Goal: Information Seeking & Learning: Learn about a topic

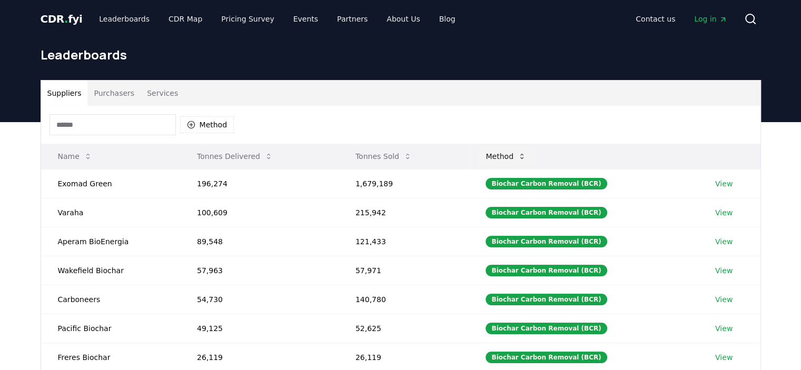
click at [516, 159] on button "Method" at bounding box center [505, 156] width 57 height 21
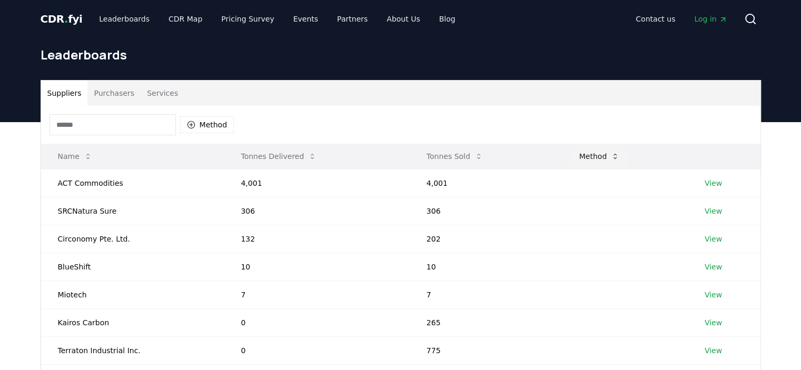
click at [516, 159] on th "Tonnes Sold" at bounding box center [485, 156] width 153 height 25
click at [78, 89] on button "Suppliers" at bounding box center [64, 93] width 47 height 25
click at [53, 99] on button "Suppliers" at bounding box center [64, 93] width 47 height 25
click at [208, 123] on button "Method" at bounding box center [207, 124] width 54 height 17
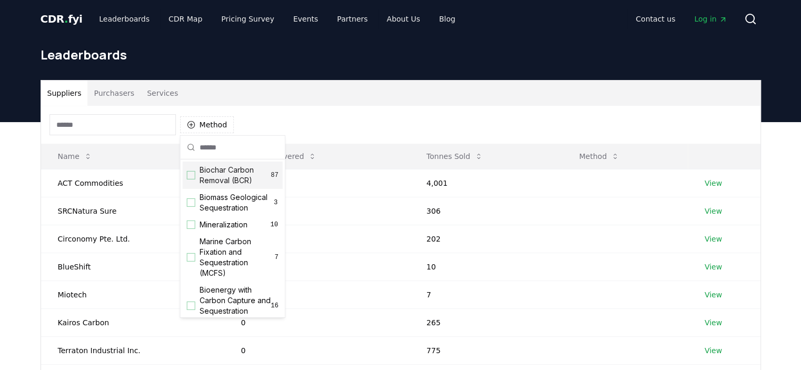
click at [348, 103] on div "Suppliers Purchasers Services" at bounding box center [400, 93] width 719 height 25
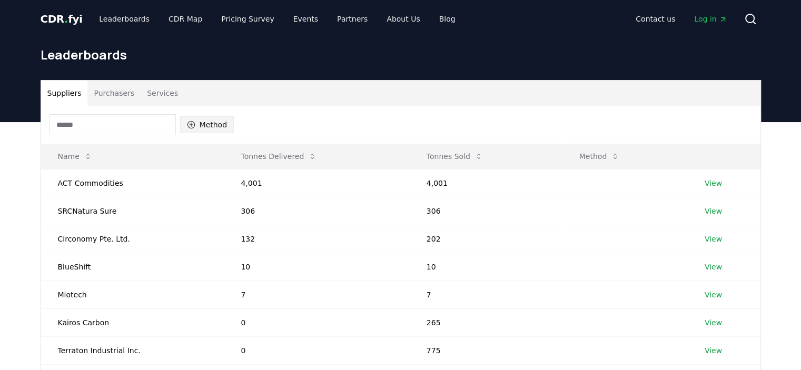
click at [214, 124] on button "Method" at bounding box center [207, 124] width 54 height 17
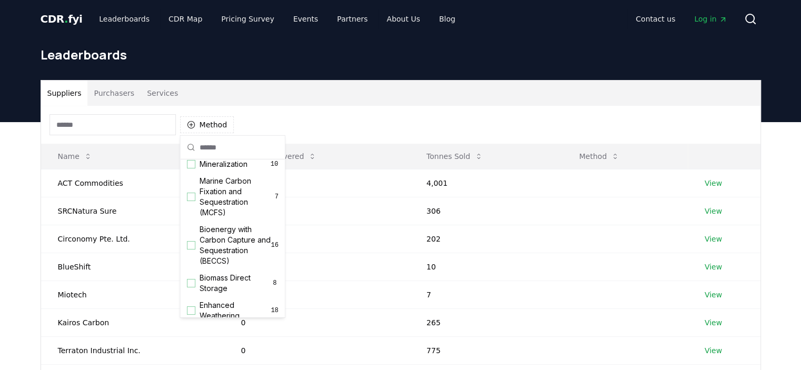
scroll to position [61, 0]
click at [193, 168] on div "Suggestions" at bounding box center [191, 163] width 8 height 8
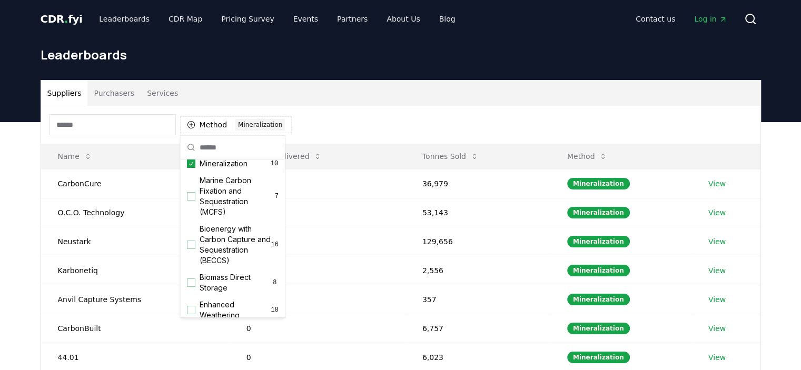
click at [364, 101] on div "Suppliers Purchasers Services" at bounding box center [400, 93] width 719 height 25
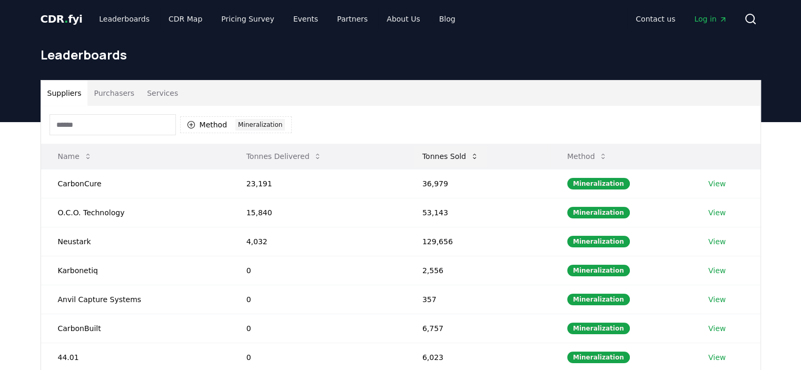
click at [443, 155] on button "Tonnes Sold" at bounding box center [450, 156] width 73 height 21
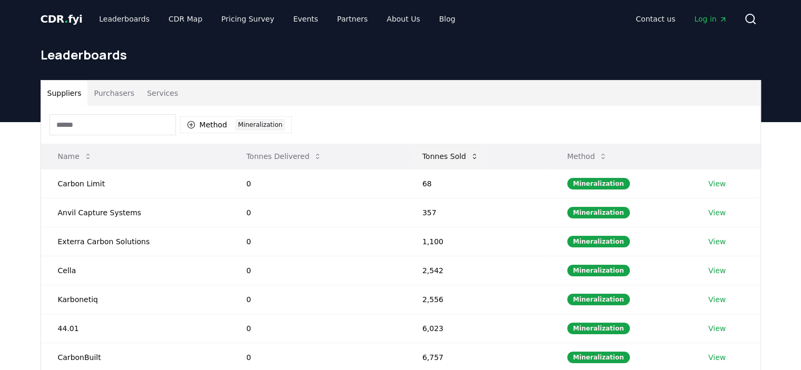
click at [443, 155] on button "Tonnes Sold" at bounding box center [450, 156] width 73 height 21
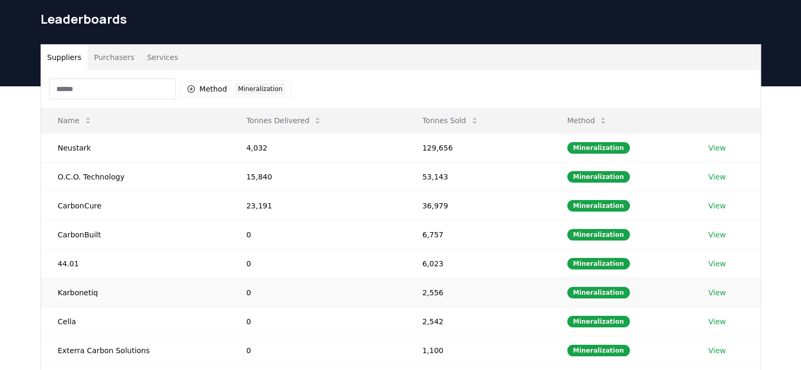
scroll to position [34, 0]
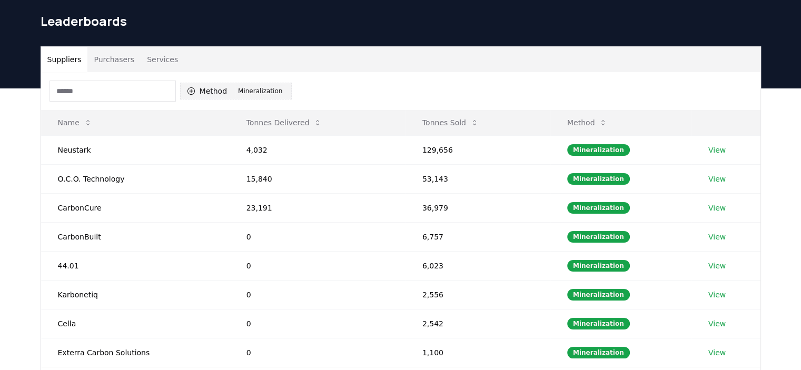
click at [260, 88] on div "Mineralization" at bounding box center [259, 91] width 49 height 12
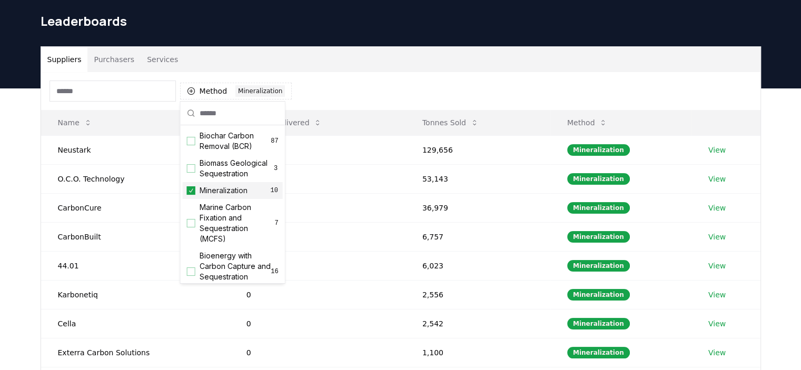
click at [204, 196] on span "Mineralization" at bounding box center [223, 190] width 48 height 11
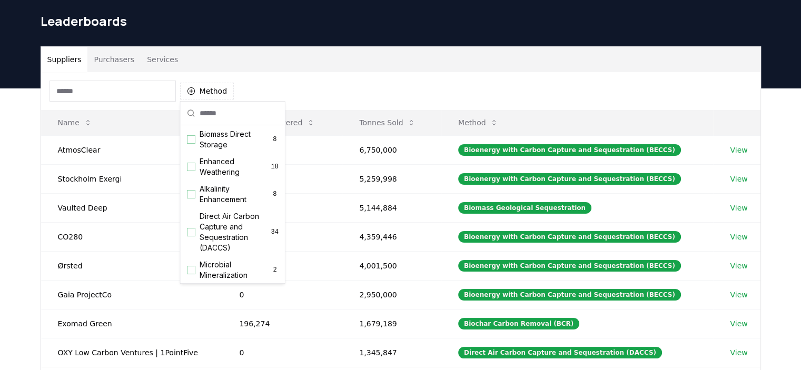
scroll to position [172, 0]
click at [198, 179] on div "Enhanced Weathering 18" at bounding box center [233, 165] width 100 height 27
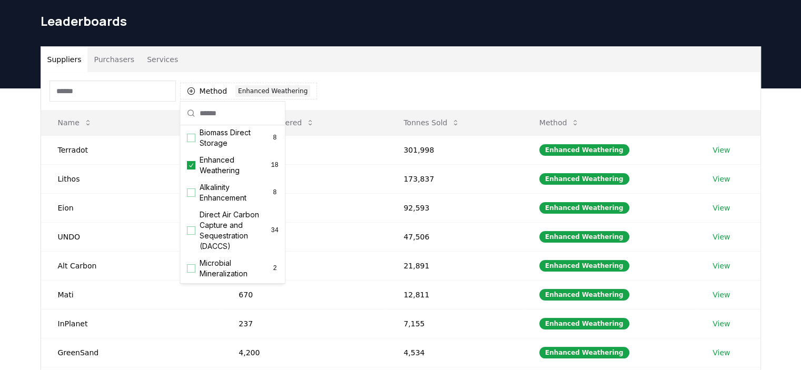
click at [338, 89] on div "Method 1 Enhanced Weathering" at bounding box center [400, 91] width 719 height 38
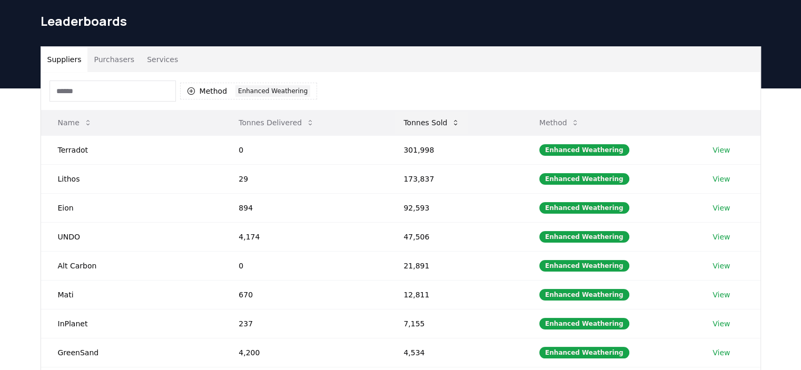
click at [423, 119] on button "Tonnes Sold" at bounding box center [431, 122] width 73 height 21
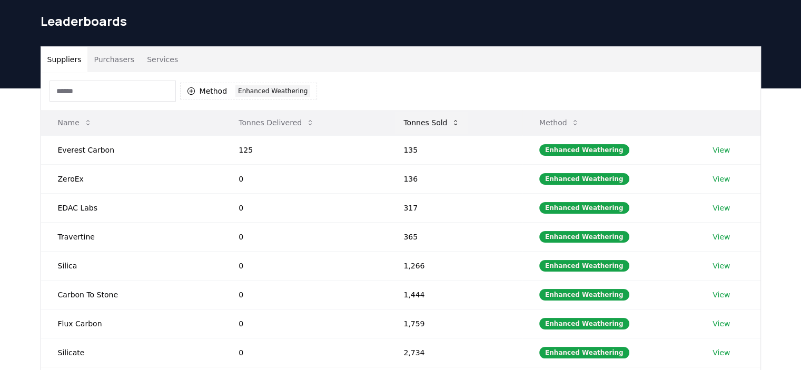
click at [423, 119] on button "Tonnes Sold" at bounding box center [431, 122] width 73 height 21
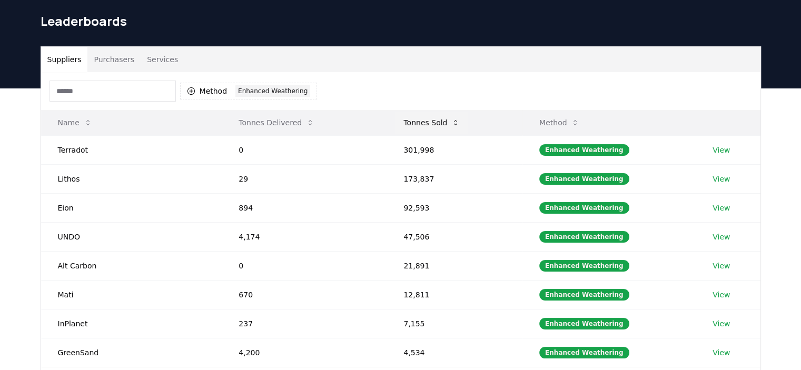
click at [423, 119] on button "Tonnes Sold" at bounding box center [431, 122] width 73 height 21
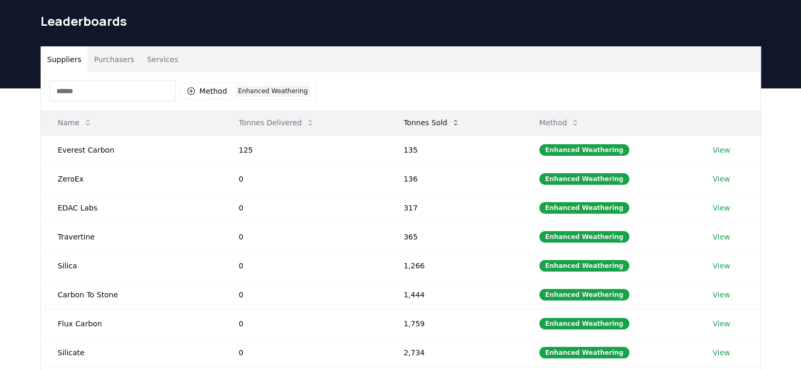
click at [423, 119] on button "Tonnes Sold" at bounding box center [431, 122] width 73 height 21
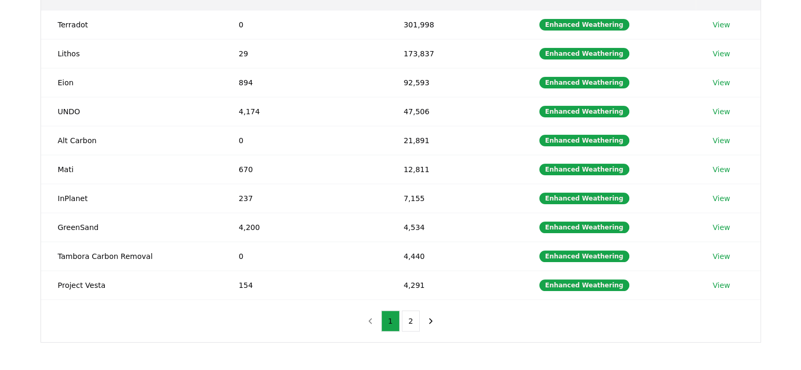
scroll to position [159, 0]
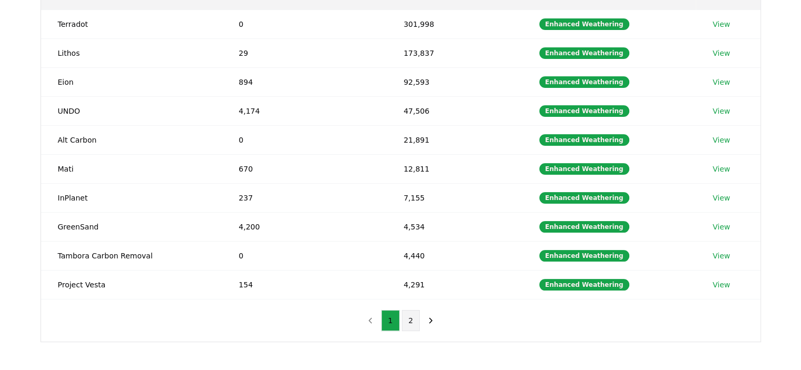
click at [408, 322] on button "2" at bounding box center [411, 320] width 18 height 21
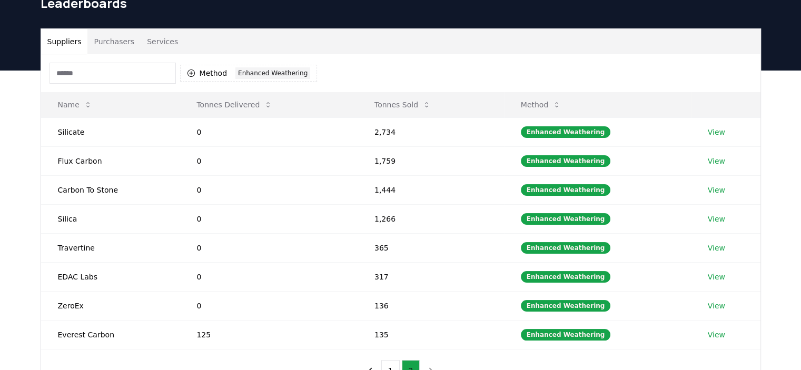
scroll to position [48, 0]
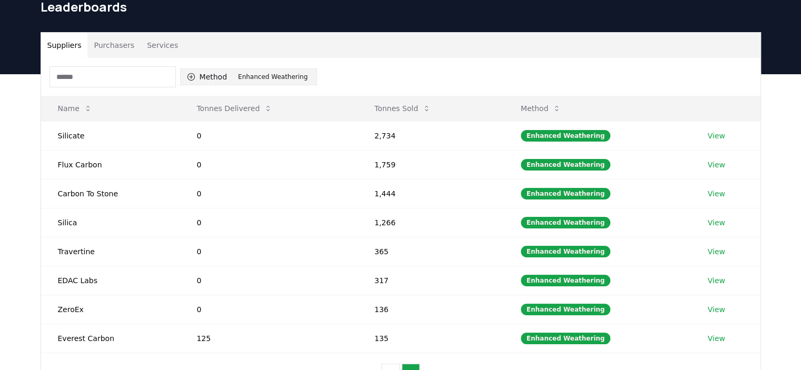
click at [242, 75] on div "Enhanced Weathering" at bounding box center [272, 77] width 75 height 12
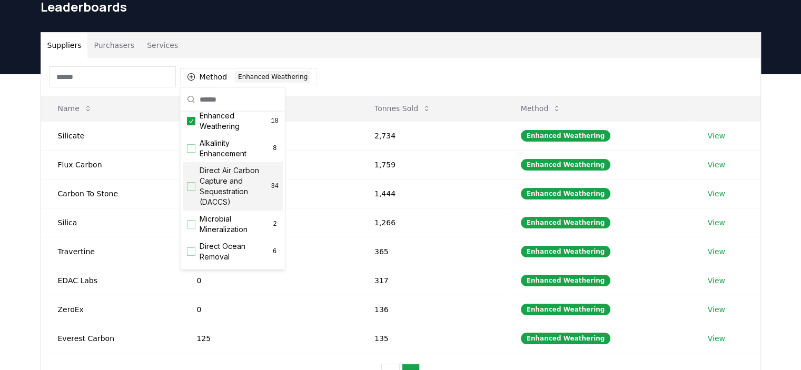
scroll to position [202, 0]
click at [191, 125] on icon "Suggestions" at bounding box center [190, 121] width 7 height 8
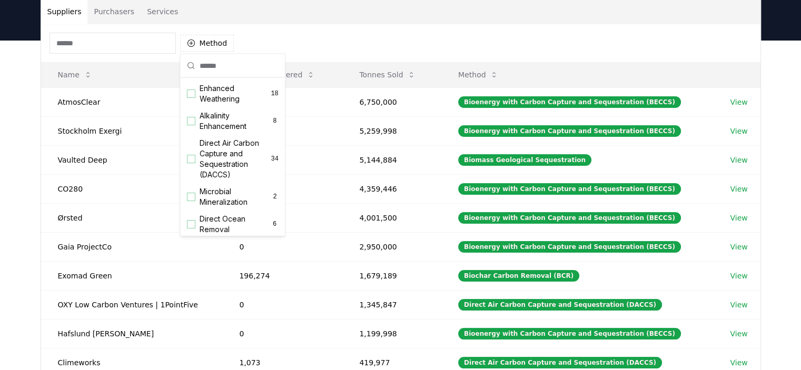
scroll to position [199, 0]
click at [192, 160] on div "Suggestions" at bounding box center [191, 156] width 8 height 8
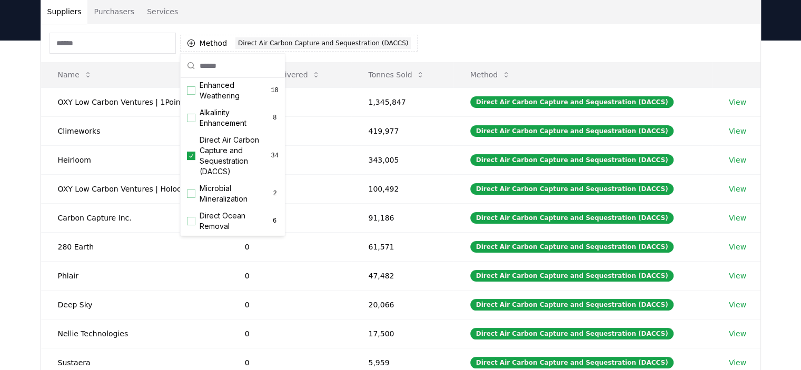
click at [451, 52] on div "Method 1 Direct Air Carbon Capture and Sequestration (DACCS)" at bounding box center [400, 43] width 719 height 38
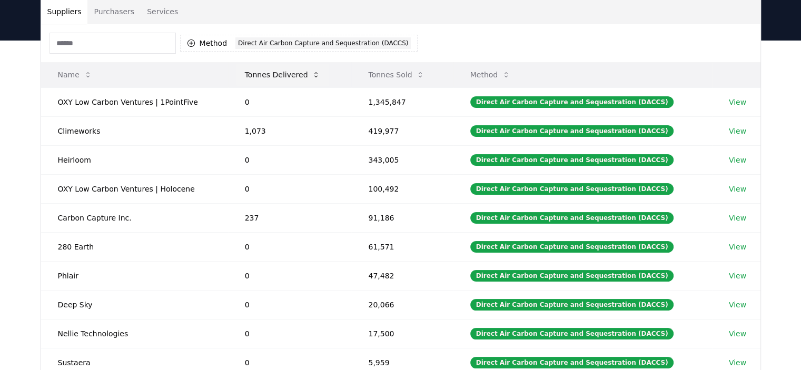
click at [288, 79] on button "Tonnes Delivered" at bounding box center [282, 74] width 93 height 21
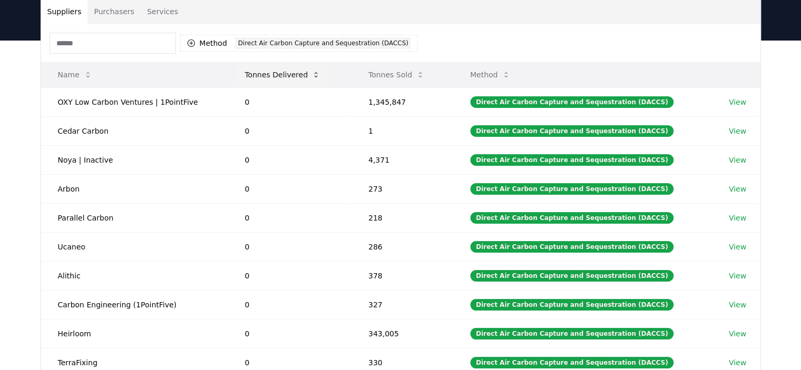
click at [288, 79] on button "Tonnes Delivered" at bounding box center [282, 74] width 93 height 21
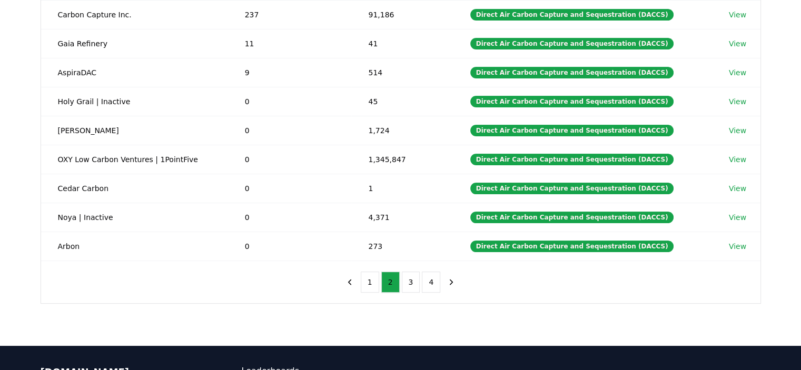
scroll to position [198, 0]
click at [406, 277] on button "3" at bounding box center [411, 282] width 18 height 21
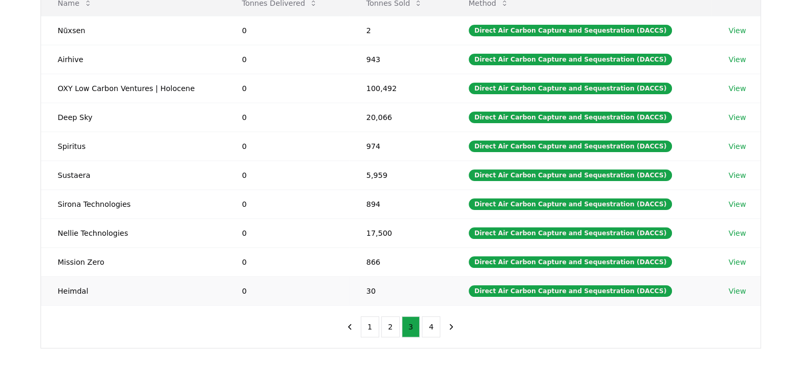
scroll to position [155, 0]
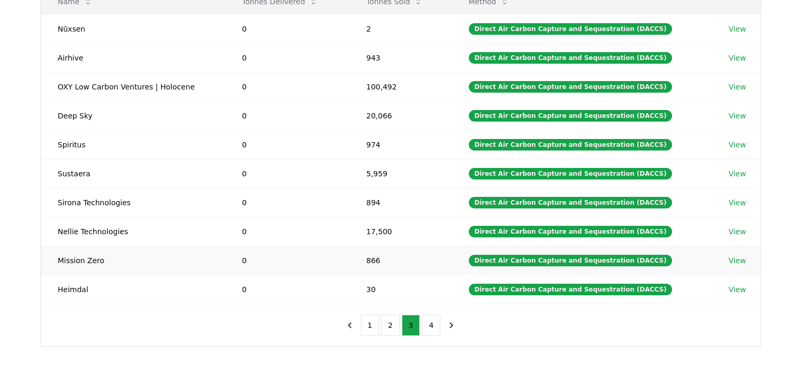
click at [411, 252] on td "866" at bounding box center [400, 260] width 102 height 29
click at [373, 331] on button "1" at bounding box center [370, 325] width 18 height 21
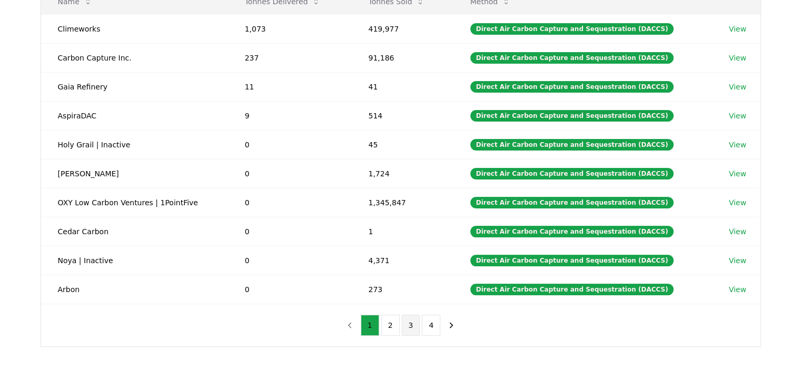
click at [405, 326] on button "3" at bounding box center [411, 325] width 18 height 21
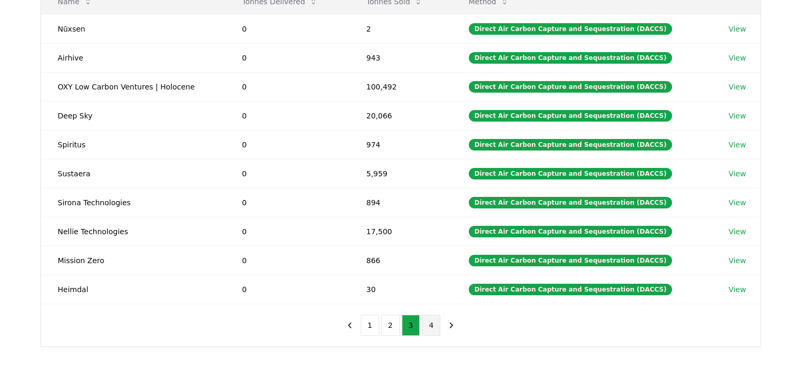
click at [432, 326] on button "4" at bounding box center [431, 325] width 18 height 21
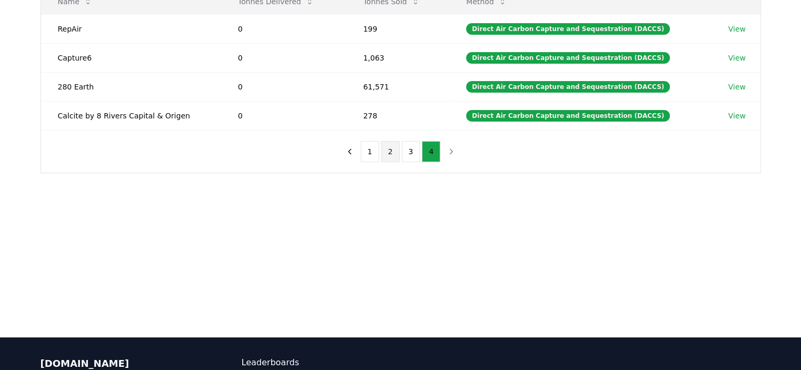
click at [392, 154] on button "2" at bounding box center [390, 151] width 18 height 21
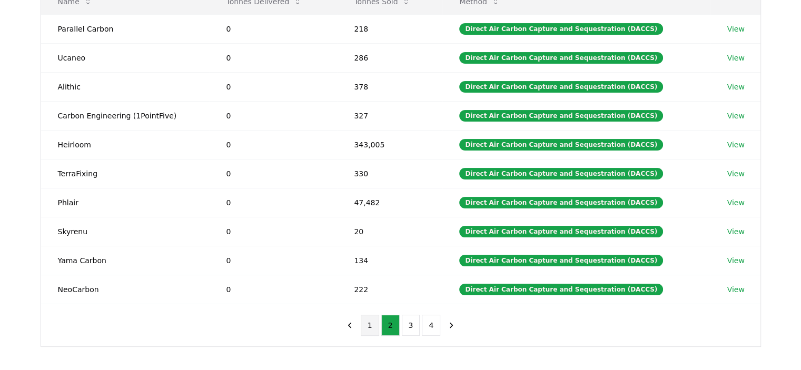
click at [364, 322] on button "1" at bounding box center [370, 325] width 18 height 21
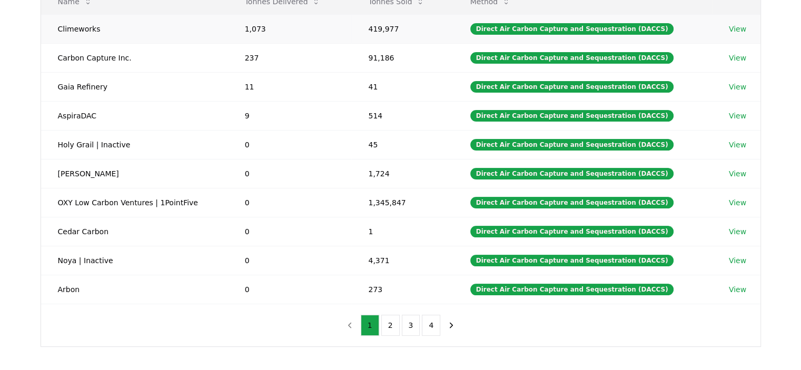
click at [83, 23] on td "Climeworks" at bounding box center [134, 28] width 187 height 29
click at [398, 8] on button "Tonnes Sold" at bounding box center [395, 1] width 73 height 21
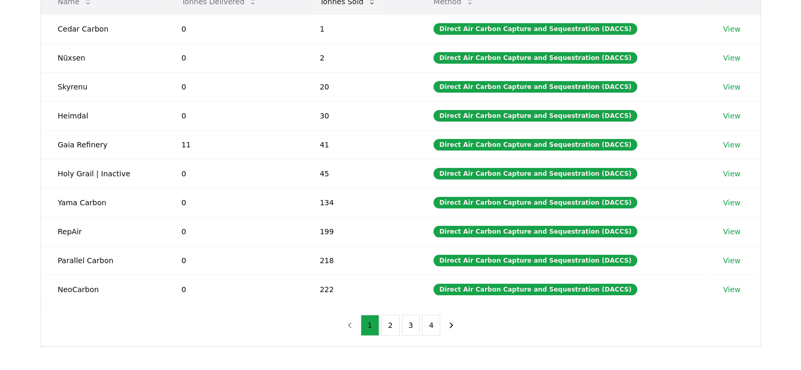
click at [340, 5] on button "Tonnes Sold" at bounding box center [347, 1] width 73 height 21
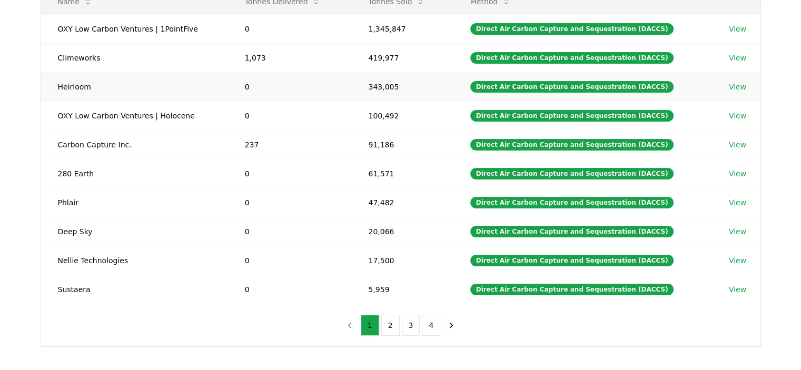
scroll to position [0, 0]
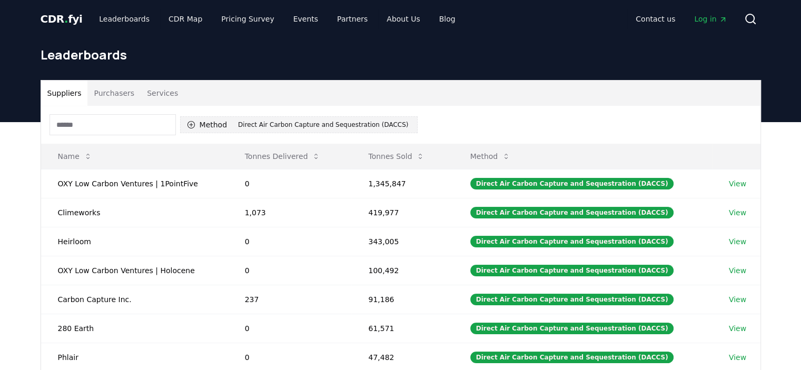
click at [227, 126] on button "Method 1 Direct Air Carbon Capture and Sequestration (DACCS)" at bounding box center [299, 124] width 238 height 17
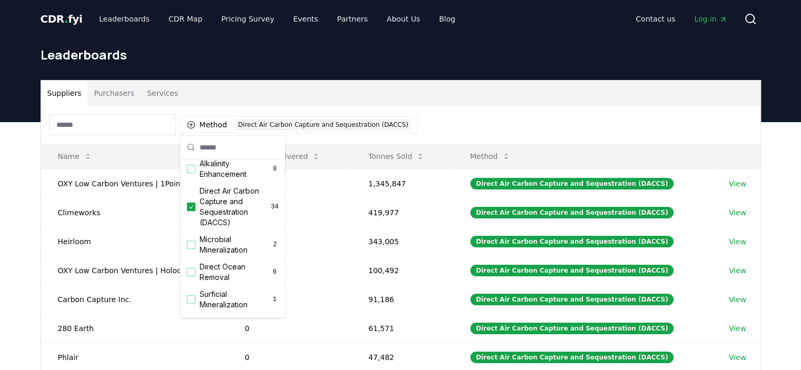
scroll to position [237, 0]
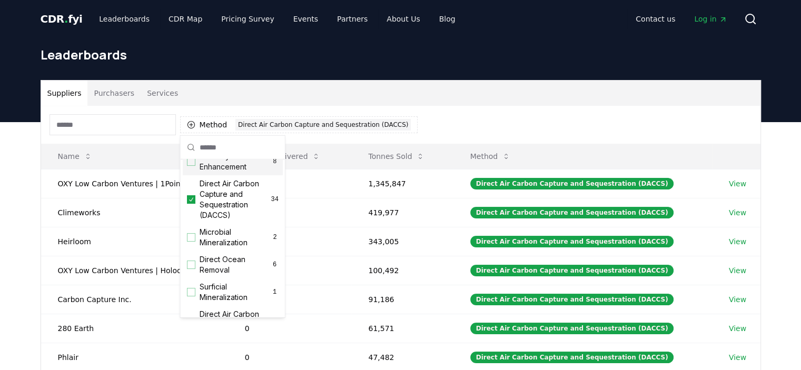
click at [197, 170] on div "Alkalinity Enhancement 8" at bounding box center [233, 161] width 100 height 27
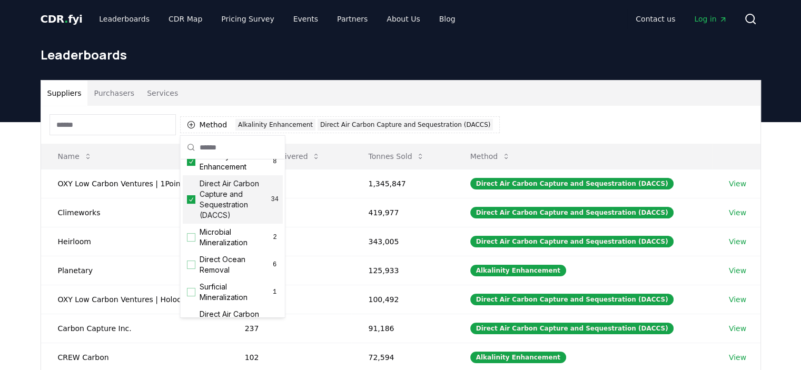
click at [200, 211] on span "Direct Air Carbon Capture and Sequestration (DACCS)" at bounding box center [235, 199] width 72 height 42
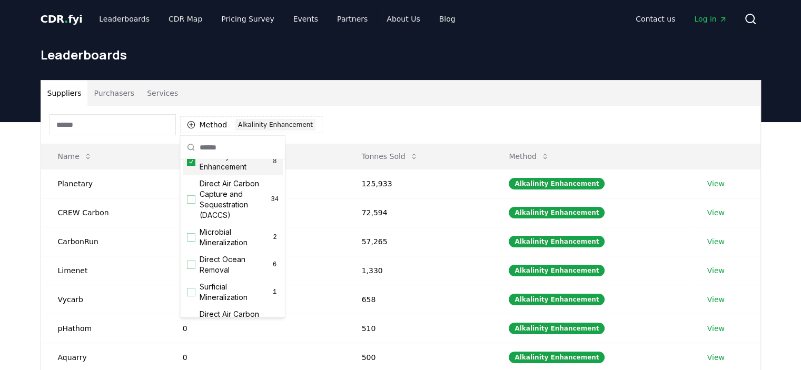
click at [372, 110] on div "Method 1 Alkalinity Enhancement" at bounding box center [400, 125] width 719 height 38
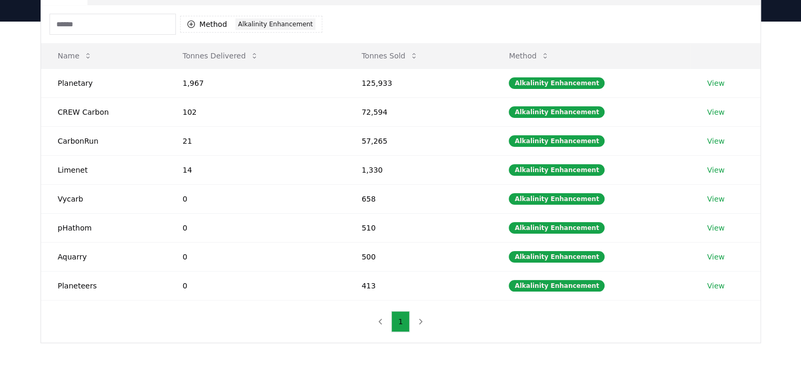
scroll to position [101, 0]
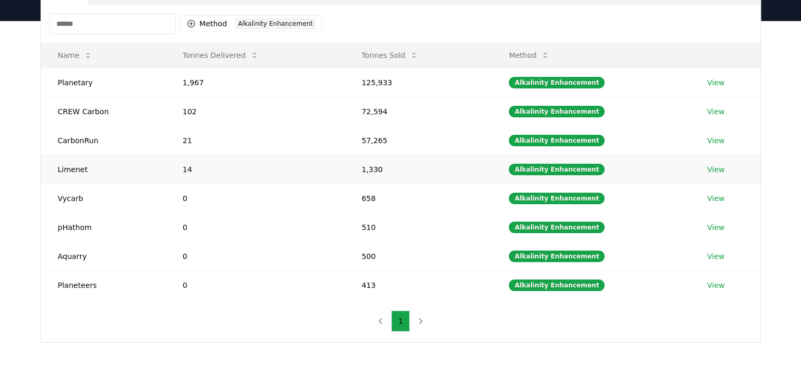
click at [71, 170] on td "Limenet" at bounding box center [103, 169] width 125 height 29
click at [717, 169] on link "View" at bounding box center [715, 169] width 17 height 11
click at [219, 22] on button "Method 1 Alkalinity Enhancement" at bounding box center [251, 23] width 143 height 17
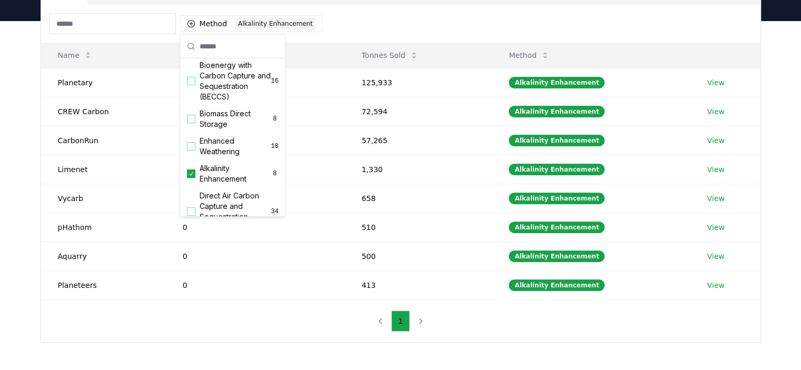
scroll to position [124, 0]
click at [194, 187] on div "Alkalinity Enhancement 8" at bounding box center [233, 172] width 100 height 27
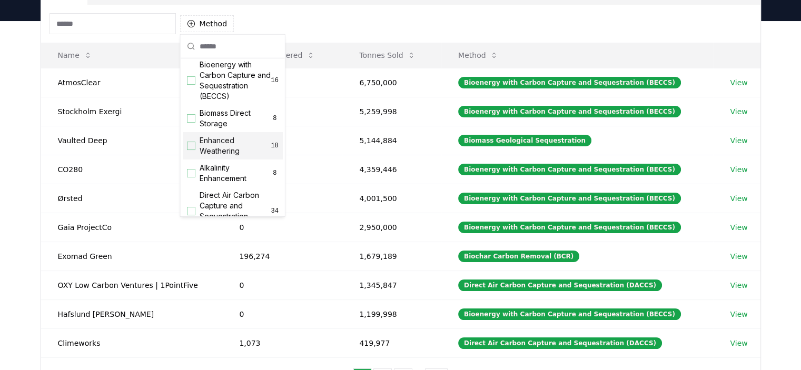
click at [193, 150] on div "Suggestions" at bounding box center [191, 146] width 8 height 8
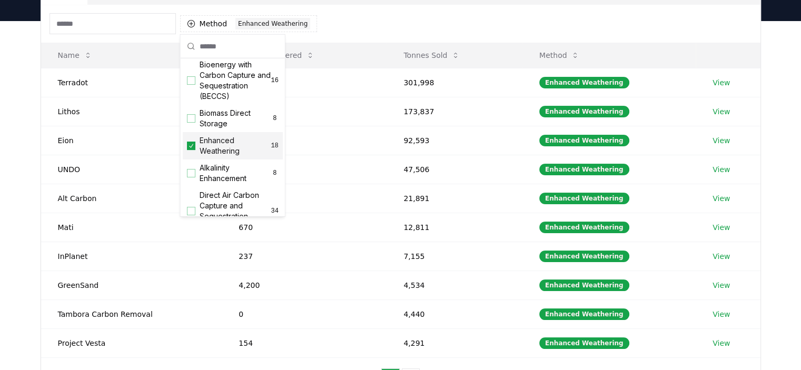
click at [18, 114] on div "Suppliers Purchasers Services Method 1 Enhanced Weathering Name Tonnes Delivere…" at bounding box center [400, 232] width 801 height 422
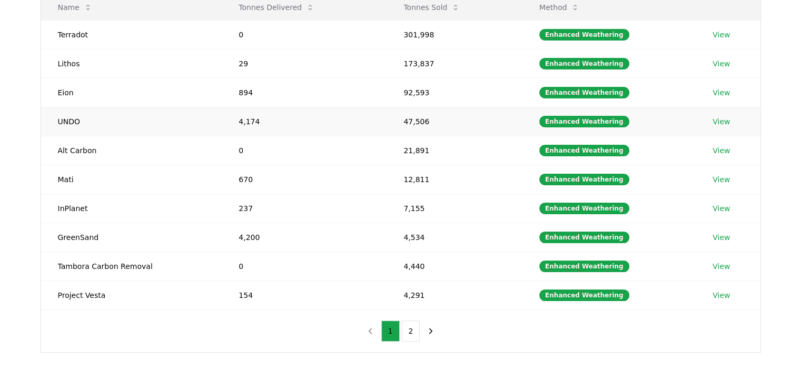
scroll to position [156, 0]
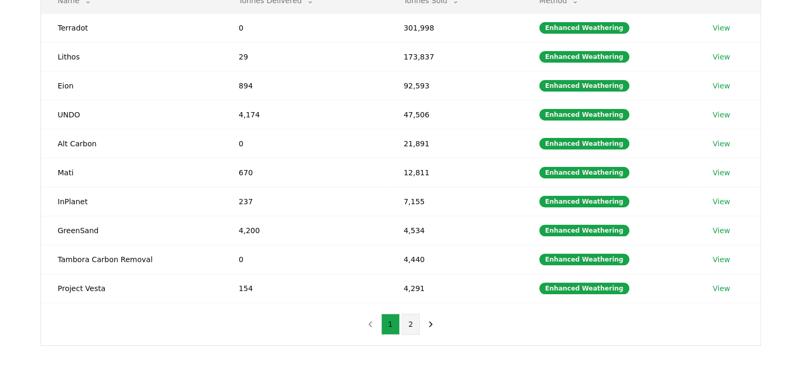
click at [402, 323] on button "2" at bounding box center [411, 324] width 18 height 21
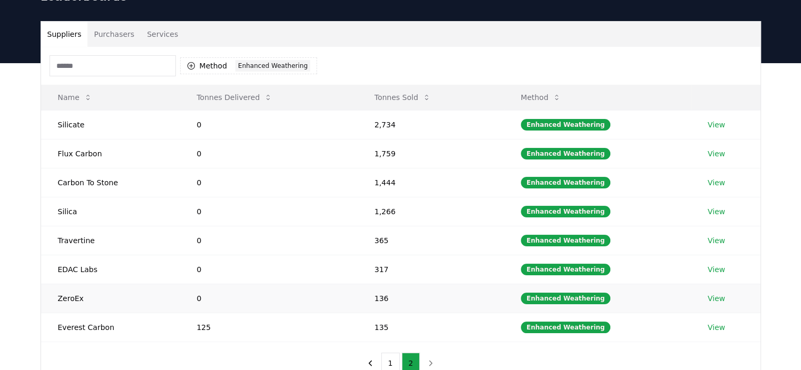
scroll to position [55, 0]
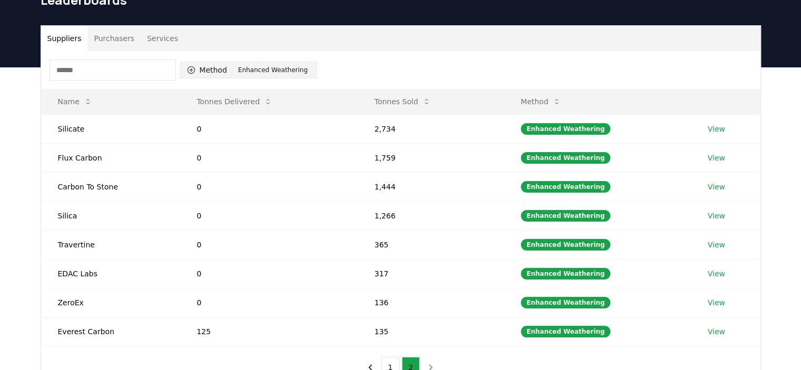
click at [217, 71] on button "Method 1 Enhanced Weathering" at bounding box center [248, 70] width 137 height 17
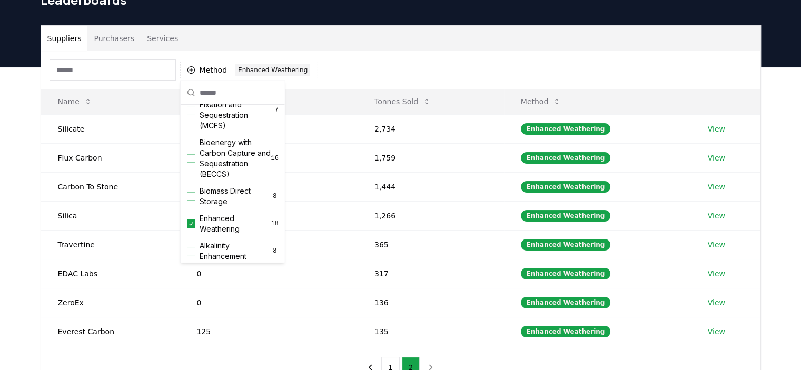
scroll to position [126, 0]
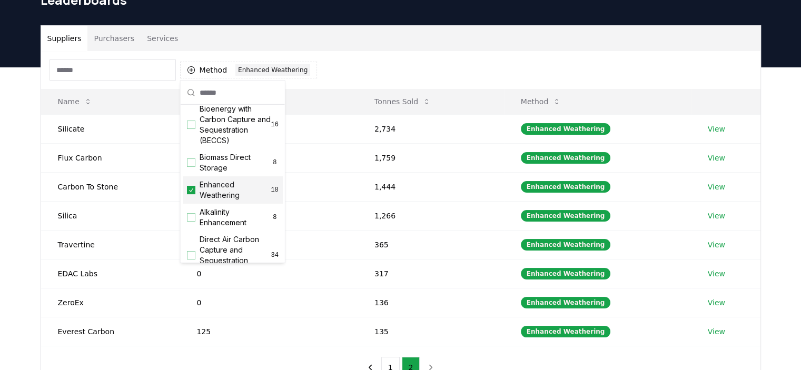
click at [190, 204] on div "Enhanced Weathering 18" at bounding box center [233, 189] width 100 height 27
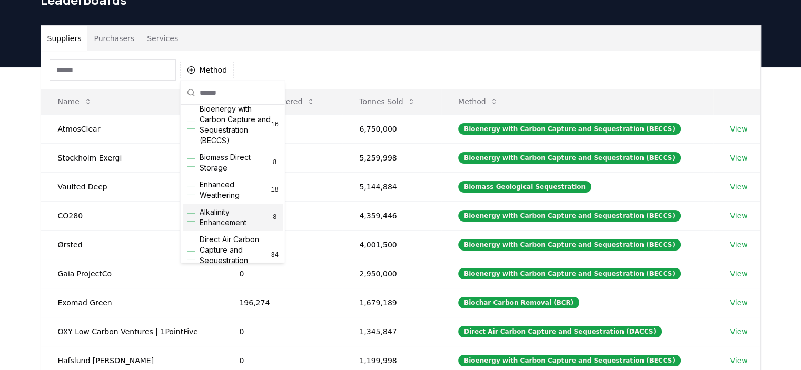
click at [190, 223] on div "Alkalinity Enhancement 8" at bounding box center [233, 217] width 100 height 27
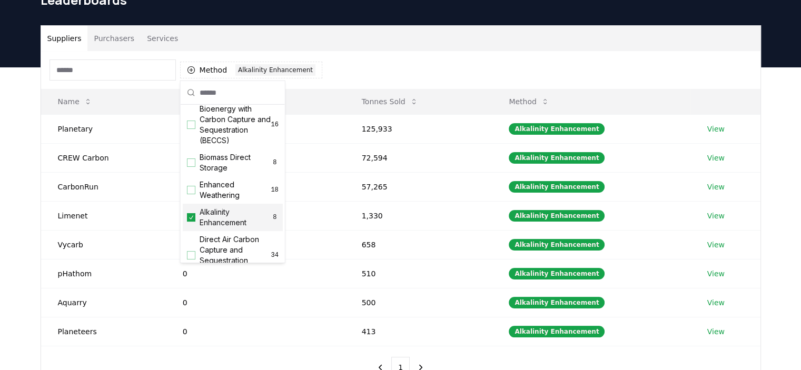
click at [190, 223] on div "Alkalinity Enhancement 8" at bounding box center [233, 217] width 100 height 27
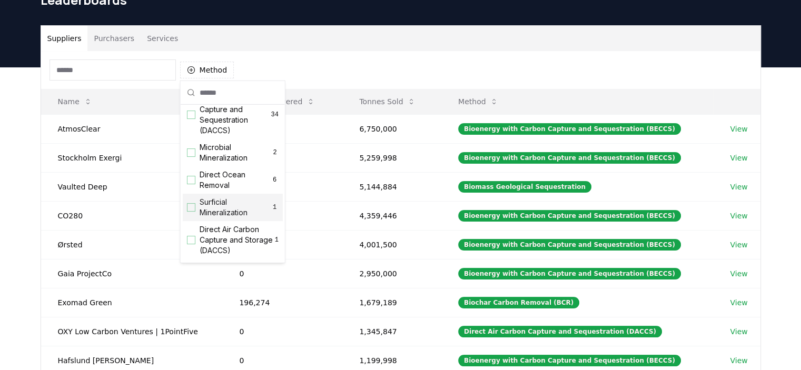
scroll to position [277, 0]
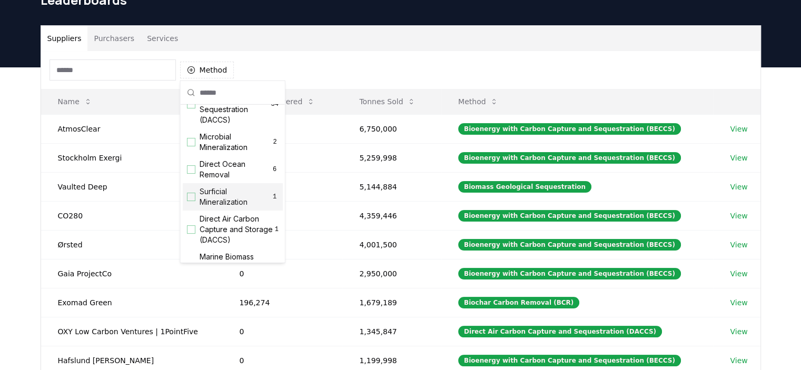
click at [196, 211] on div "Surficial Mineralization 1" at bounding box center [233, 196] width 100 height 27
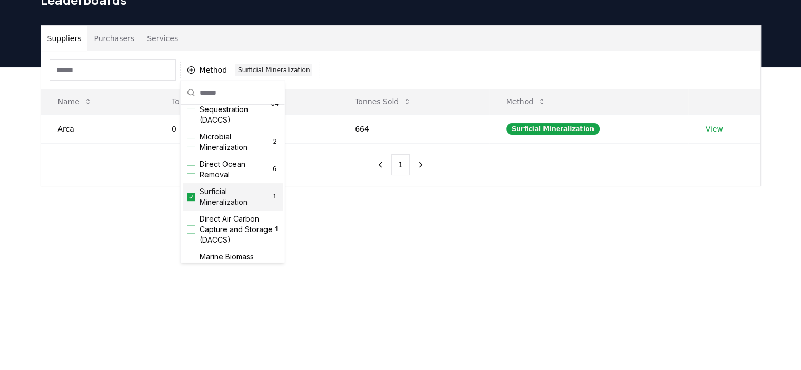
click at [196, 211] on div "Surficial Mineralization 1" at bounding box center [233, 196] width 100 height 27
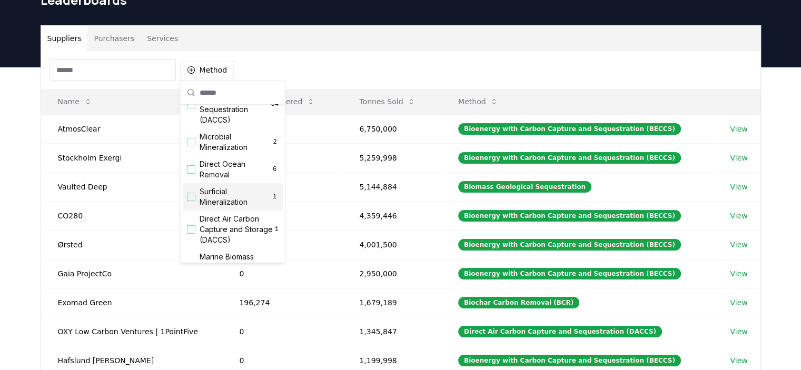
click at [196, 211] on div "Surficial Mineralization 1" at bounding box center [233, 196] width 100 height 27
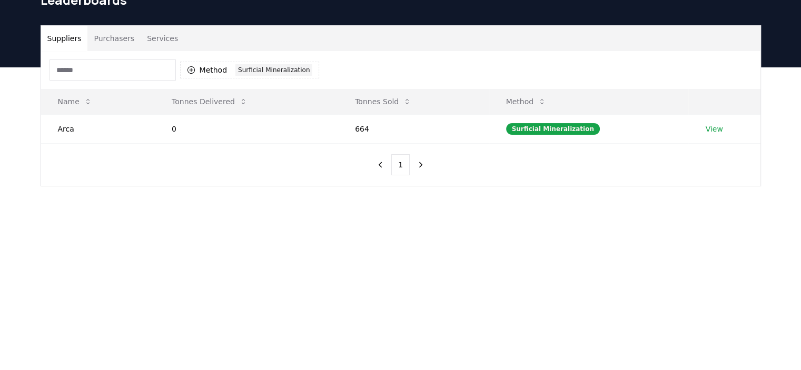
click at [117, 225] on div "Suppliers Purchasers Services Method 1 Surficial Mineralization Name Tonnes Del…" at bounding box center [400, 147] width 801 height 161
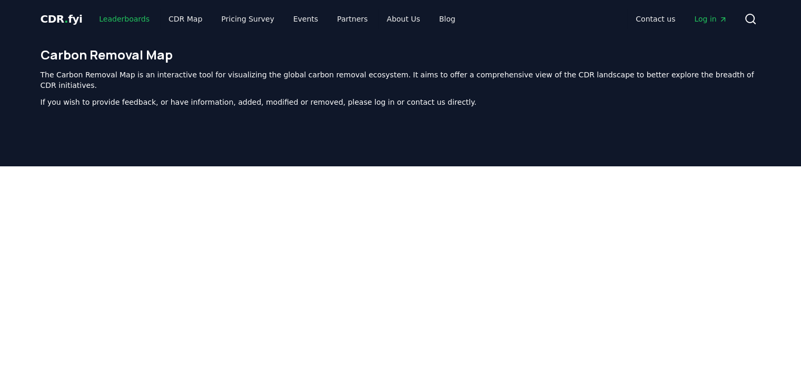
click at [128, 15] on link "Leaderboards" at bounding box center [124, 18] width 67 height 19
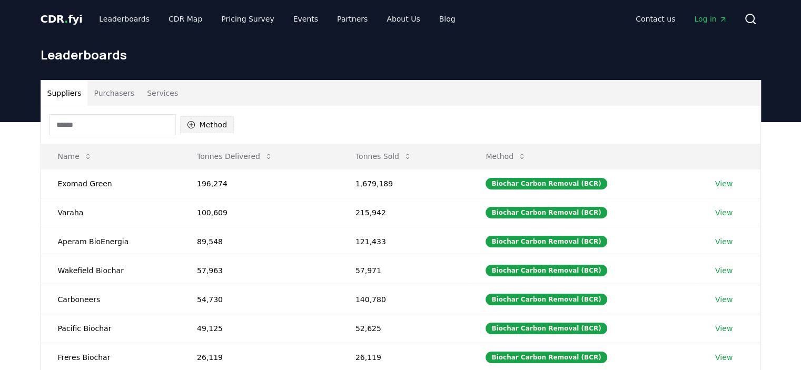
click at [204, 123] on button "Method" at bounding box center [207, 124] width 54 height 17
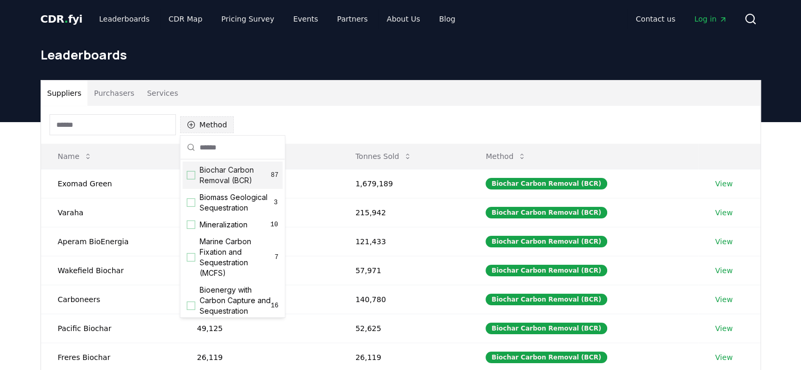
click at [204, 123] on button "Method" at bounding box center [207, 124] width 54 height 17
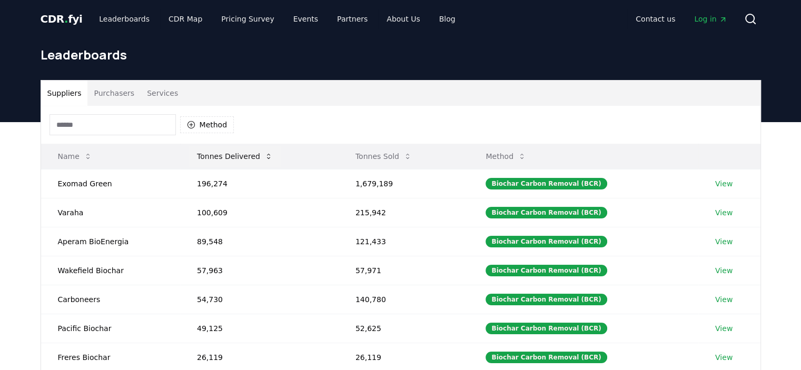
click at [248, 159] on button "Tonnes Delivered" at bounding box center [234, 156] width 93 height 21
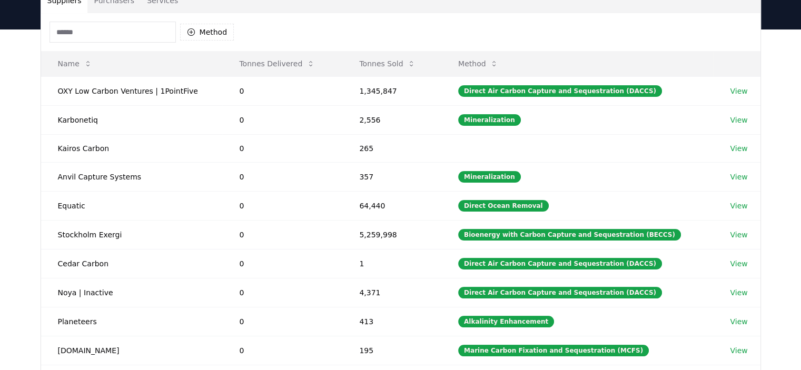
scroll to position [91, 0]
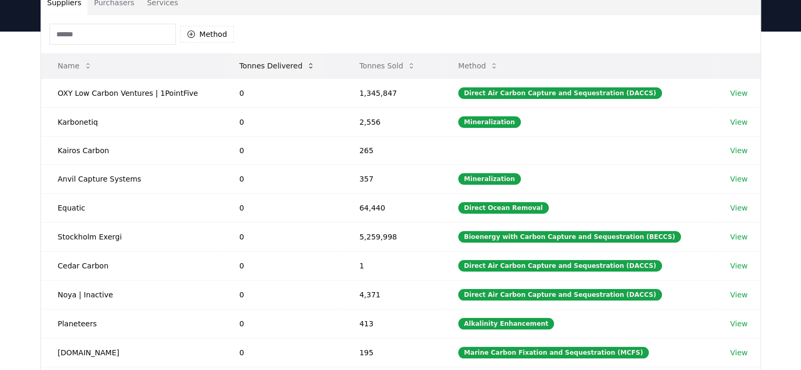
click at [280, 66] on button "Tonnes Delivered" at bounding box center [277, 65] width 93 height 21
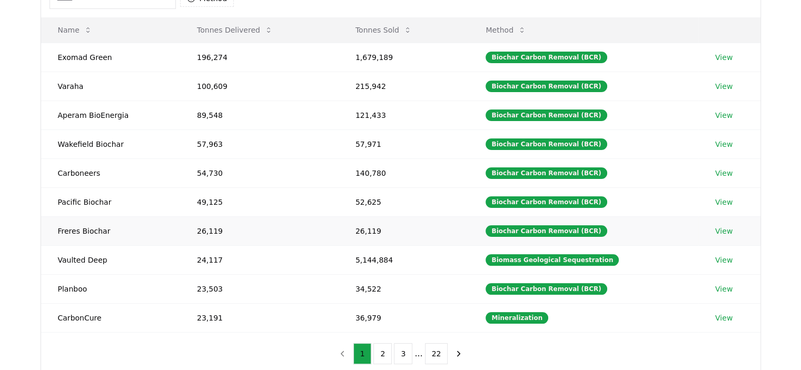
scroll to position [126, 0]
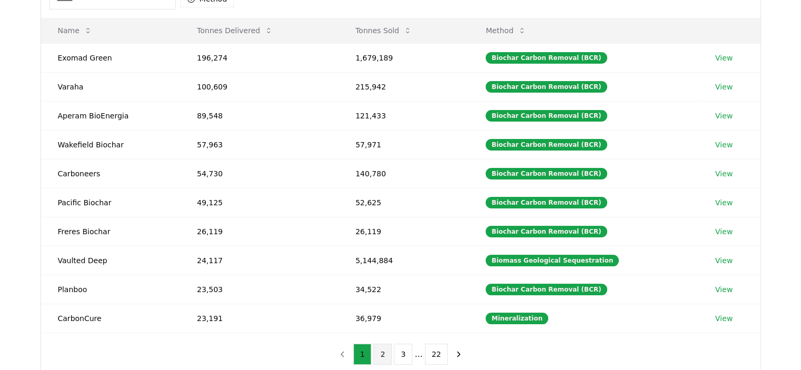
click at [388, 357] on button "2" at bounding box center [382, 354] width 18 height 21
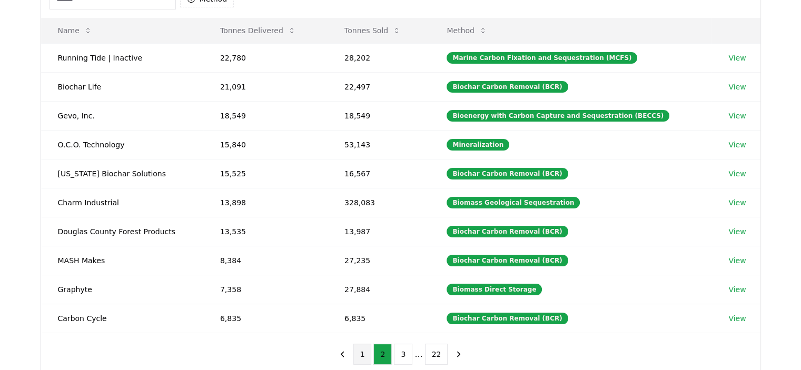
click at [364, 355] on button "1" at bounding box center [362, 354] width 18 height 21
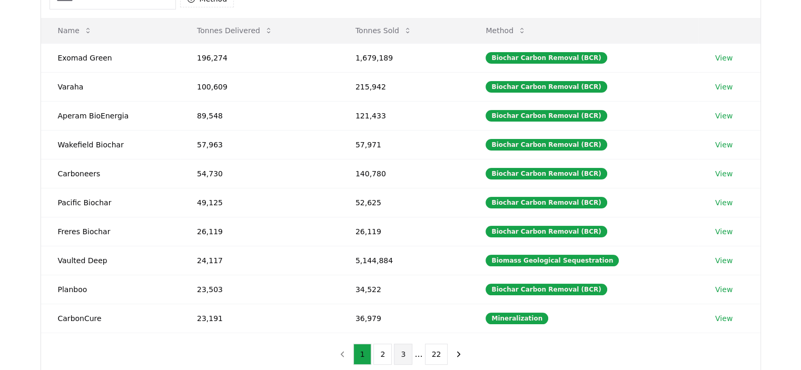
click at [401, 353] on button "3" at bounding box center [403, 354] width 18 height 21
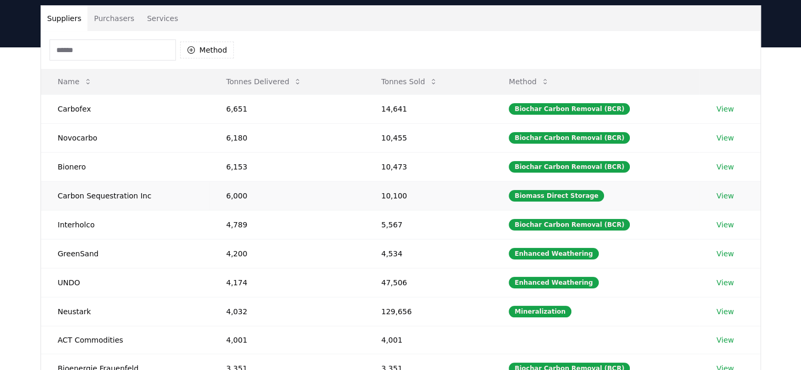
scroll to position [71, 0]
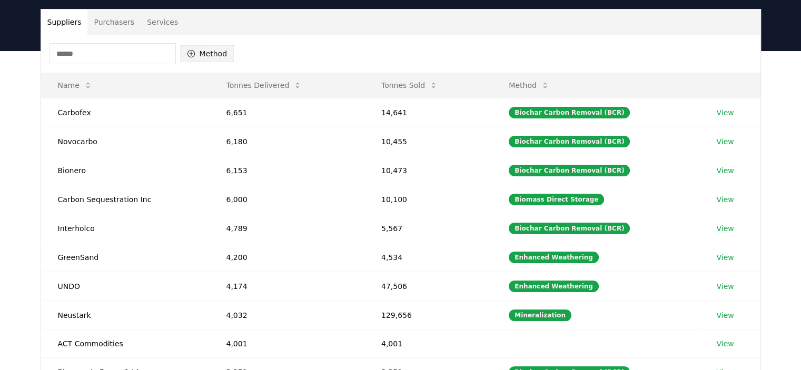
click at [202, 49] on button "Method" at bounding box center [207, 53] width 54 height 17
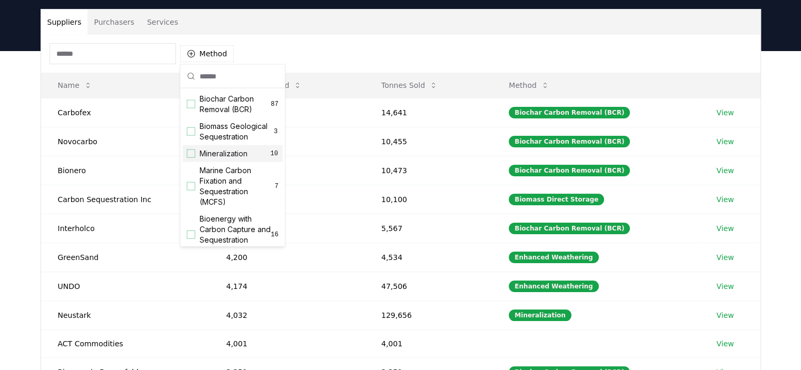
click at [193, 158] on div "Suggestions" at bounding box center [191, 153] width 8 height 8
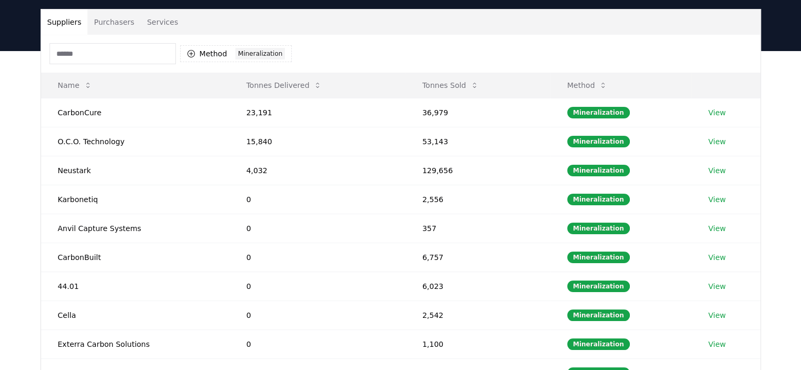
click at [27, 153] on div "Suppliers Purchasers Services Method 1 Mineralization Name Tonnes Delivered Ton…" at bounding box center [400, 262] width 801 height 422
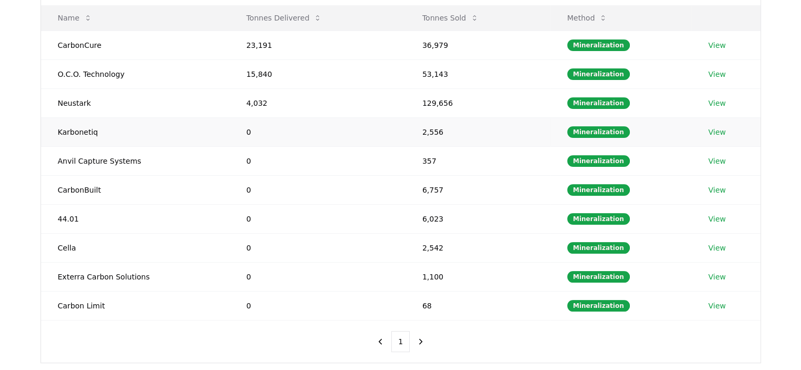
scroll to position [141, 0]
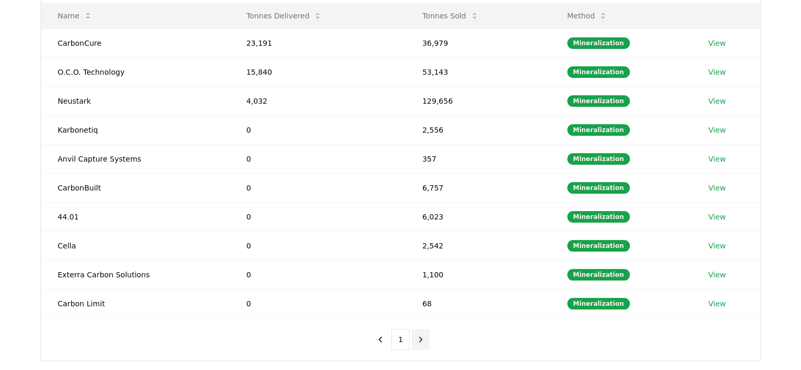
click at [419, 339] on icon "next page" at bounding box center [420, 339] width 3 height 5
click at [377, 337] on icon "previous page" at bounding box center [379, 339] width 9 height 9
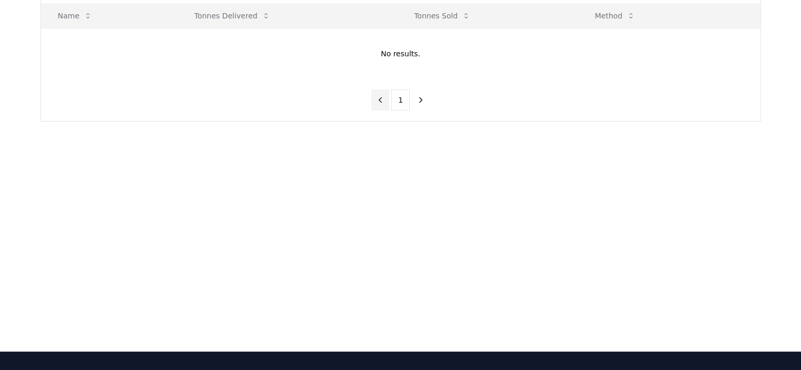
click at [387, 100] on button "previous page" at bounding box center [380, 99] width 18 height 21
